Goal: Information Seeking & Learning: Learn about a topic

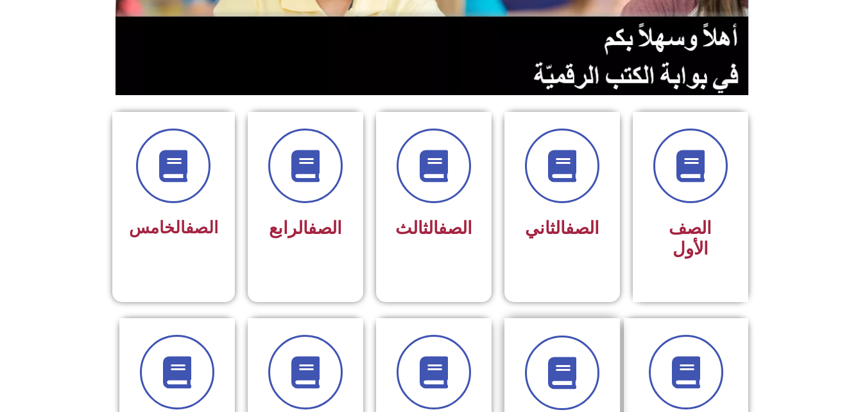
scroll to position [334, 0]
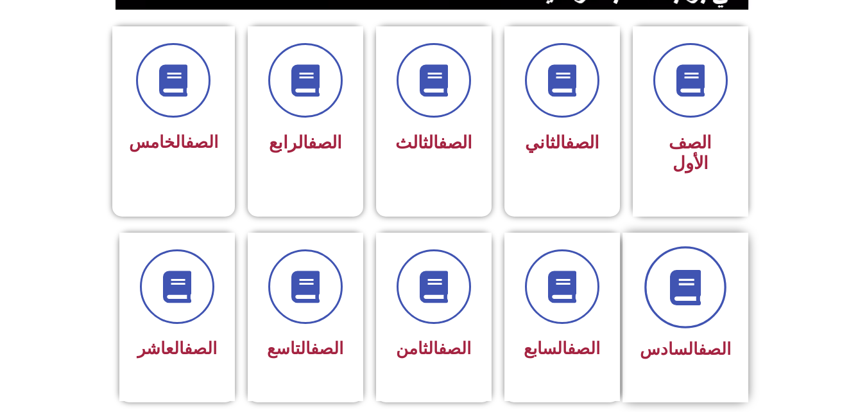
drag, startPoint x: 714, startPoint y: 257, endPoint x: 698, endPoint y: 289, distance: 35.6
click at [698, 289] on span at bounding box center [686, 287] width 82 height 82
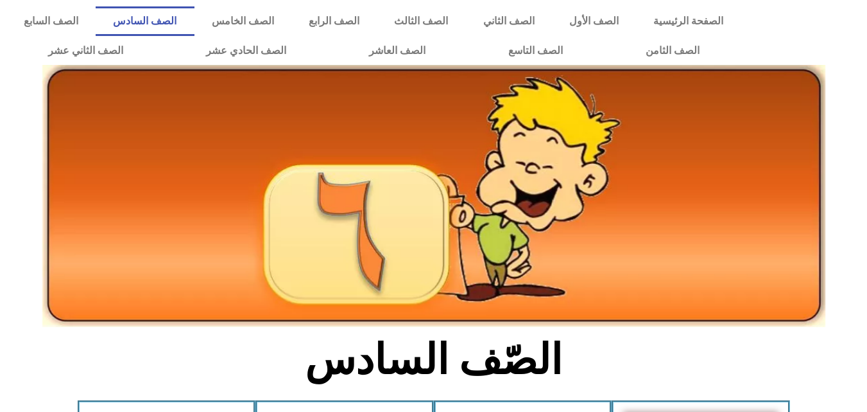
click at [698, 289] on img at bounding box center [433, 196] width 783 height 262
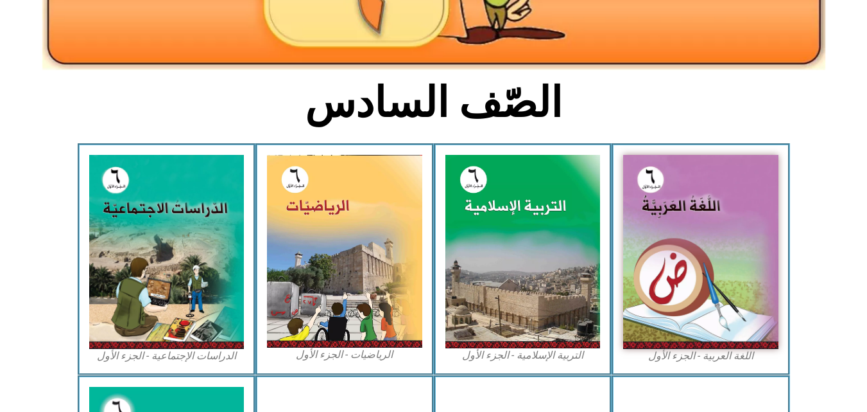
scroll to position [282, 0]
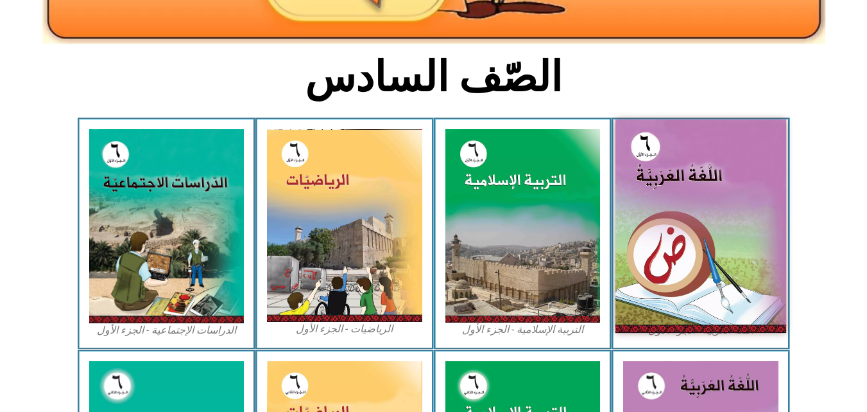
click at [723, 210] on img at bounding box center [701, 225] width 171 height 213
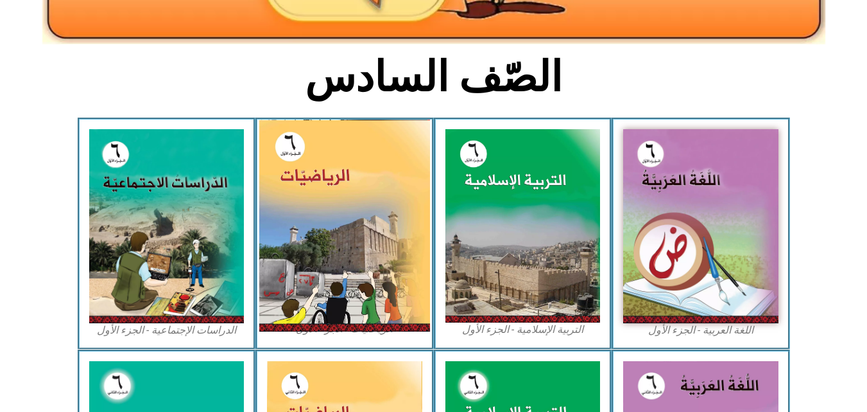
click at [331, 208] on img at bounding box center [344, 225] width 171 height 212
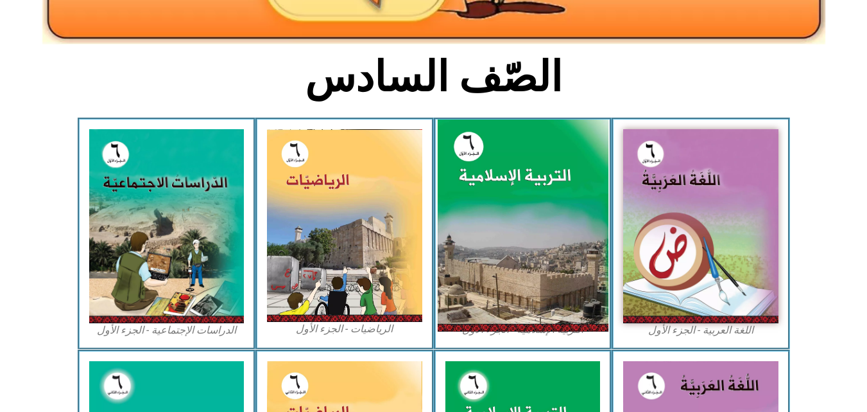
click at [508, 189] on img at bounding box center [522, 225] width 171 height 213
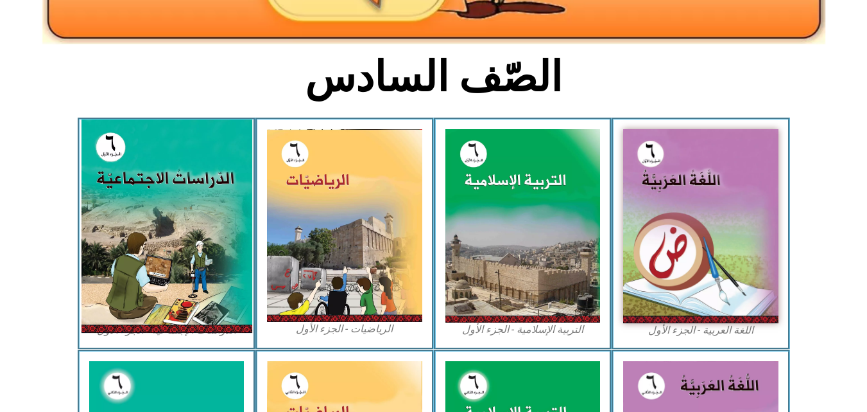
click at [187, 223] on img at bounding box center [166, 225] width 171 height 213
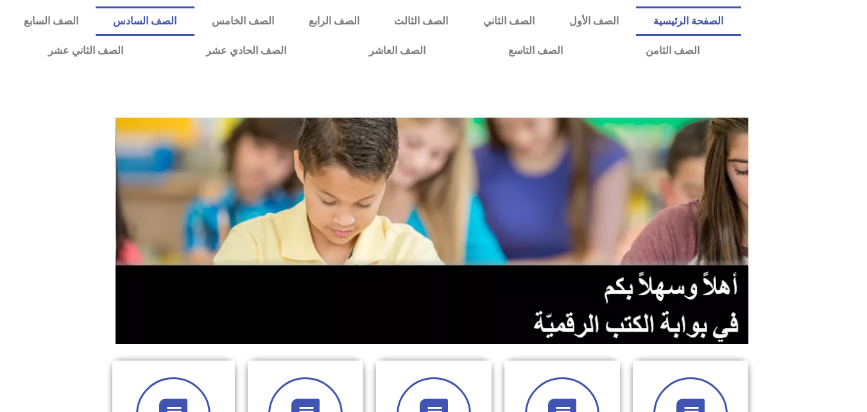
click at [194, 17] on link "الصف السادس" at bounding box center [145, 21] width 98 height 30
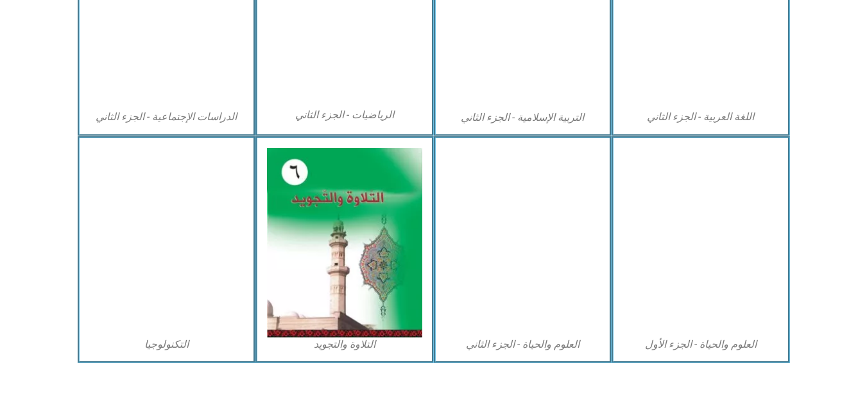
scroll to position [733, 0]
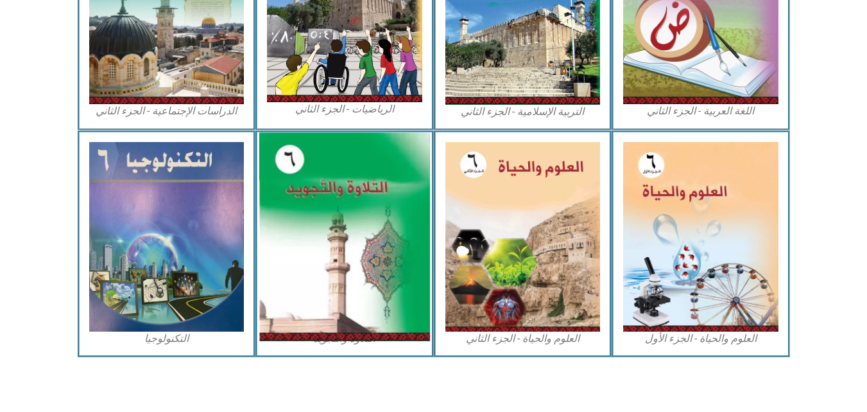
click at [352, 274] on img at bounding box center [344, 236] width 171 height 208
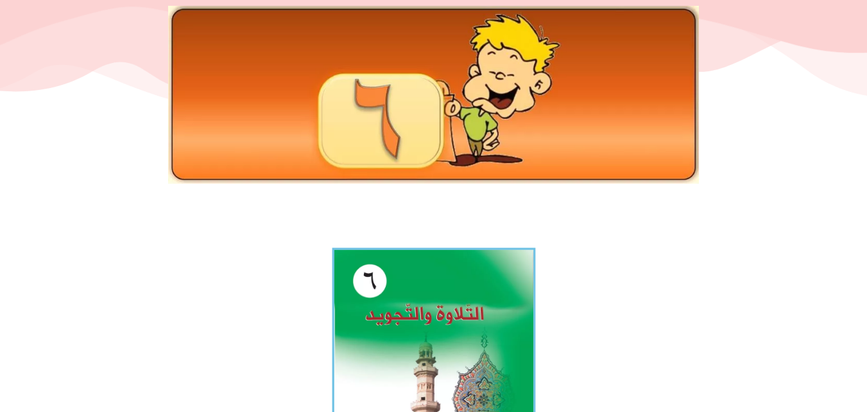
scroll to position [231, 0]
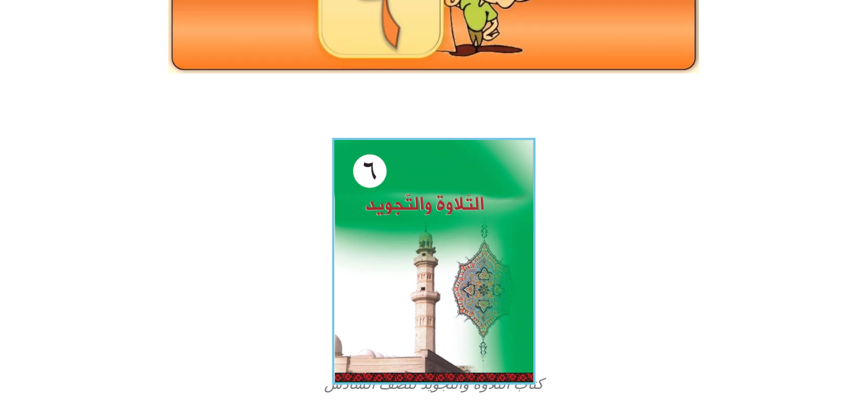
click at [430, 342] on img at bounding box center [434, 261] width 204 height 247
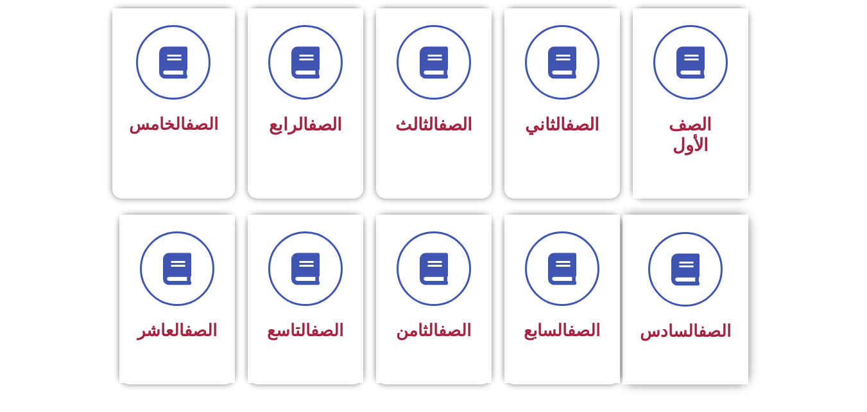
scroll to position [360, 0]
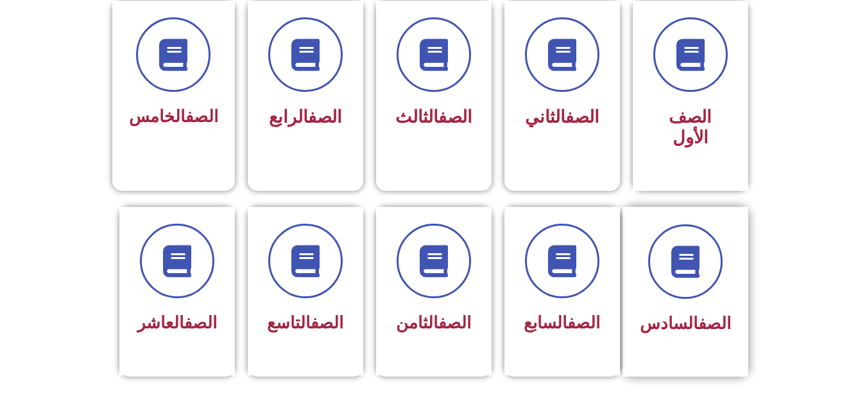
click at [659, 313] on span "الصف السادس" at bounding box center [685, 322] width 91 height 19
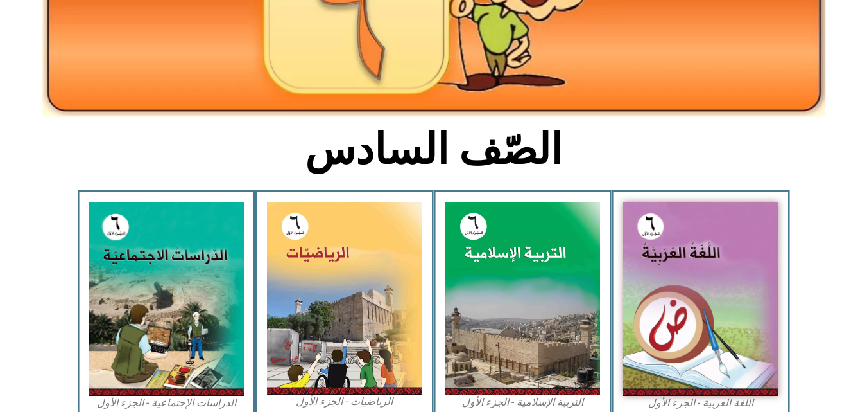
scroll to position [252, 0]
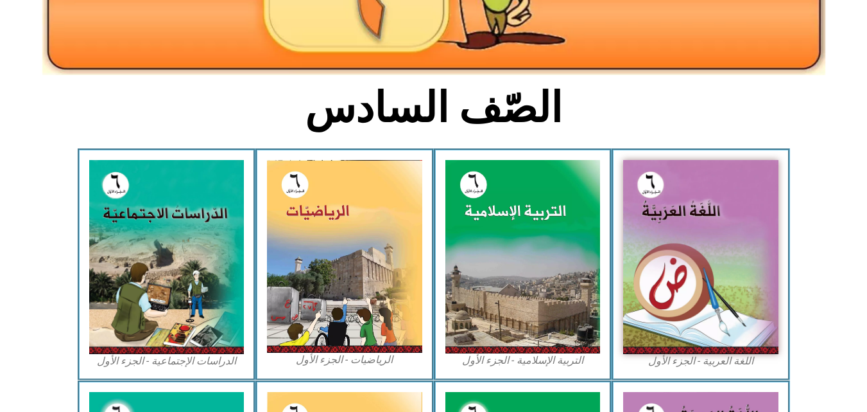
click at [277, 293] on div "الرياضيات - الجزء الأول​" at bounding box center [345, 263] width 178 height 231
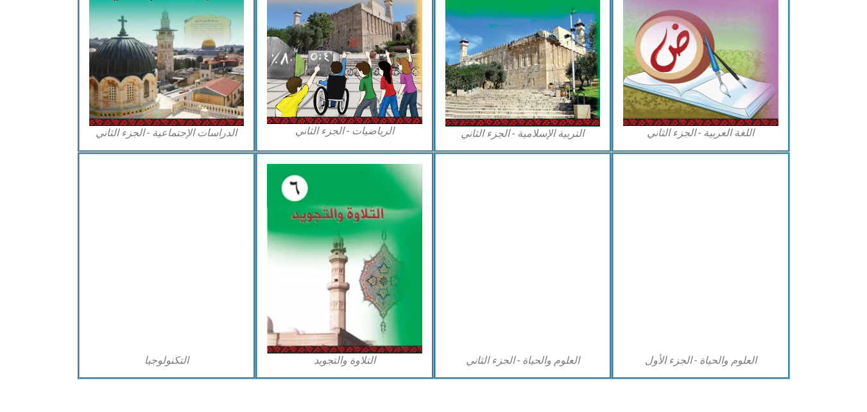
scroll to position [733, 0]
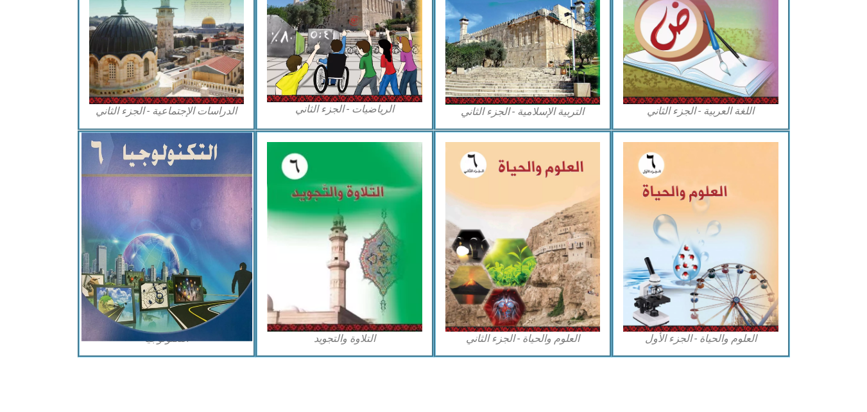
click at [191, 182] on img at bounding box center [166, 236] width 171 height 208
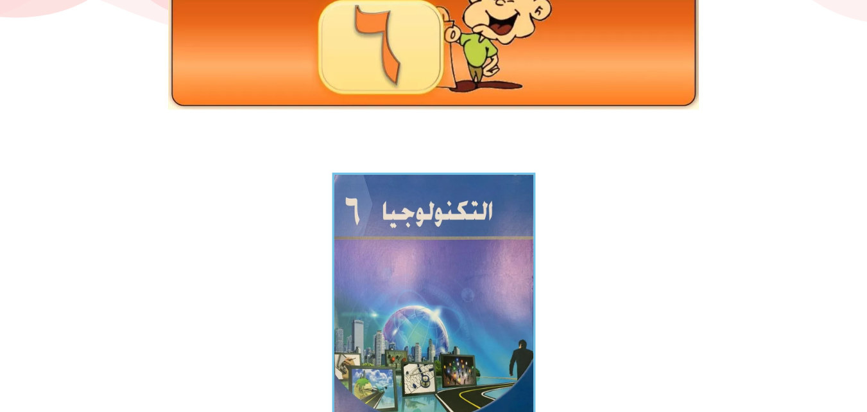
scroll to position [231, 0]
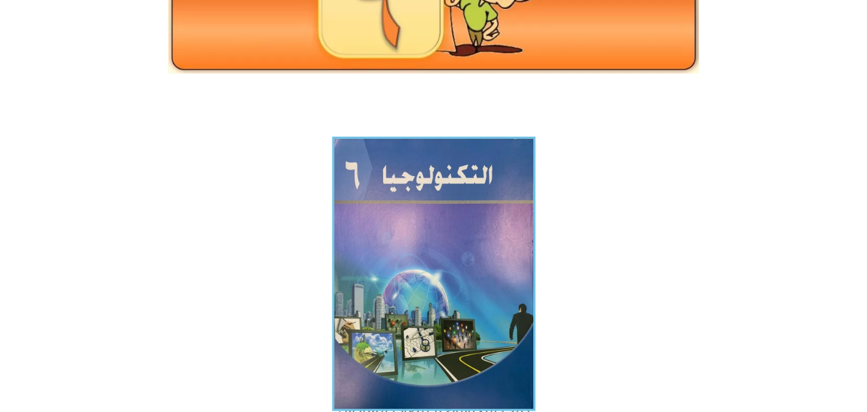
click at [455, 317] on img at bounding box center [434, 274] width 204 height 274
